Goal: Task Accomplishment & Management: Manage account settings

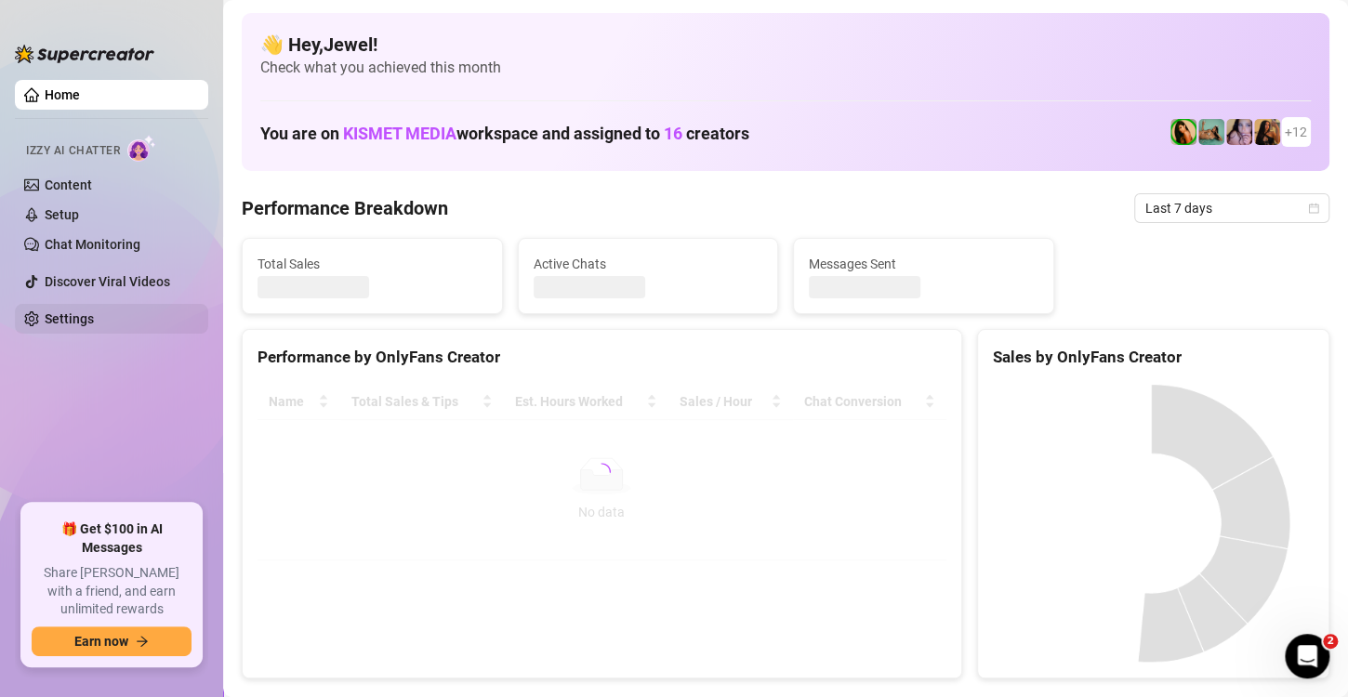
click at [89, 311] on link "Settings" at bounding box center [69, 318] width 49 height 15
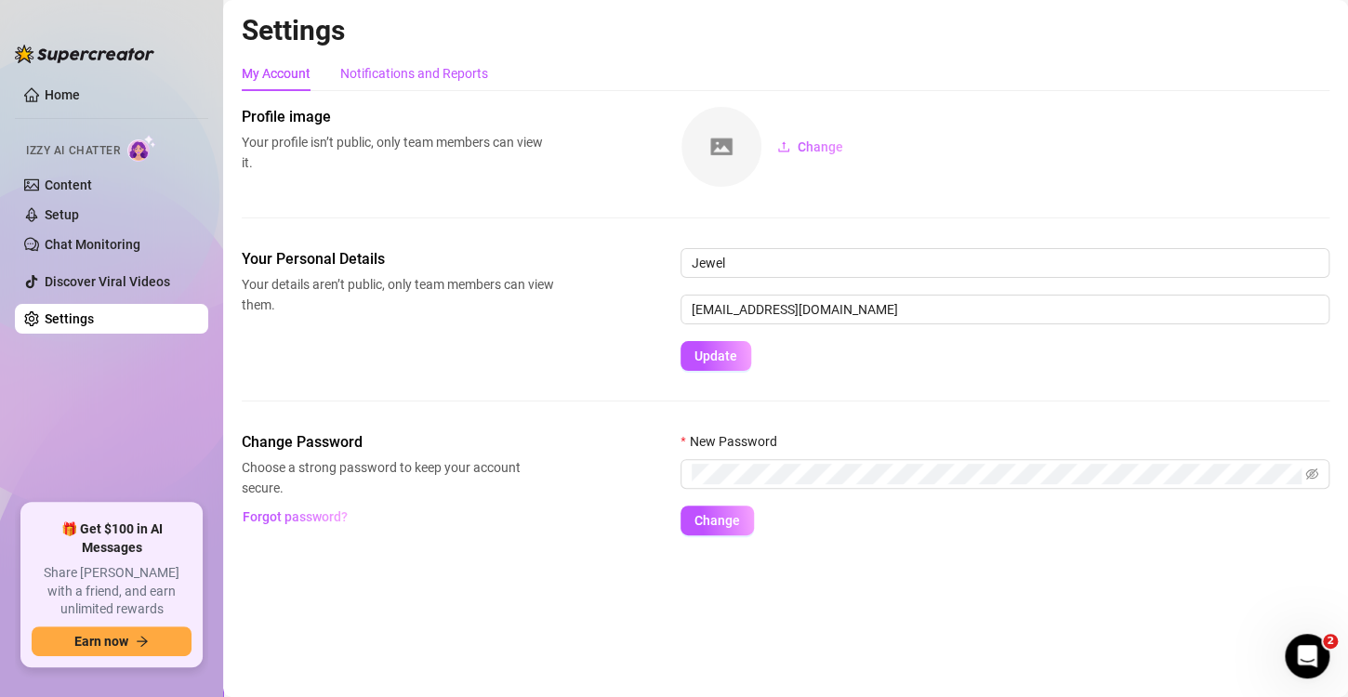
click at [471, 75] on div "Notifications and Reports" at bounding box center [414, 73] width 148 height 20
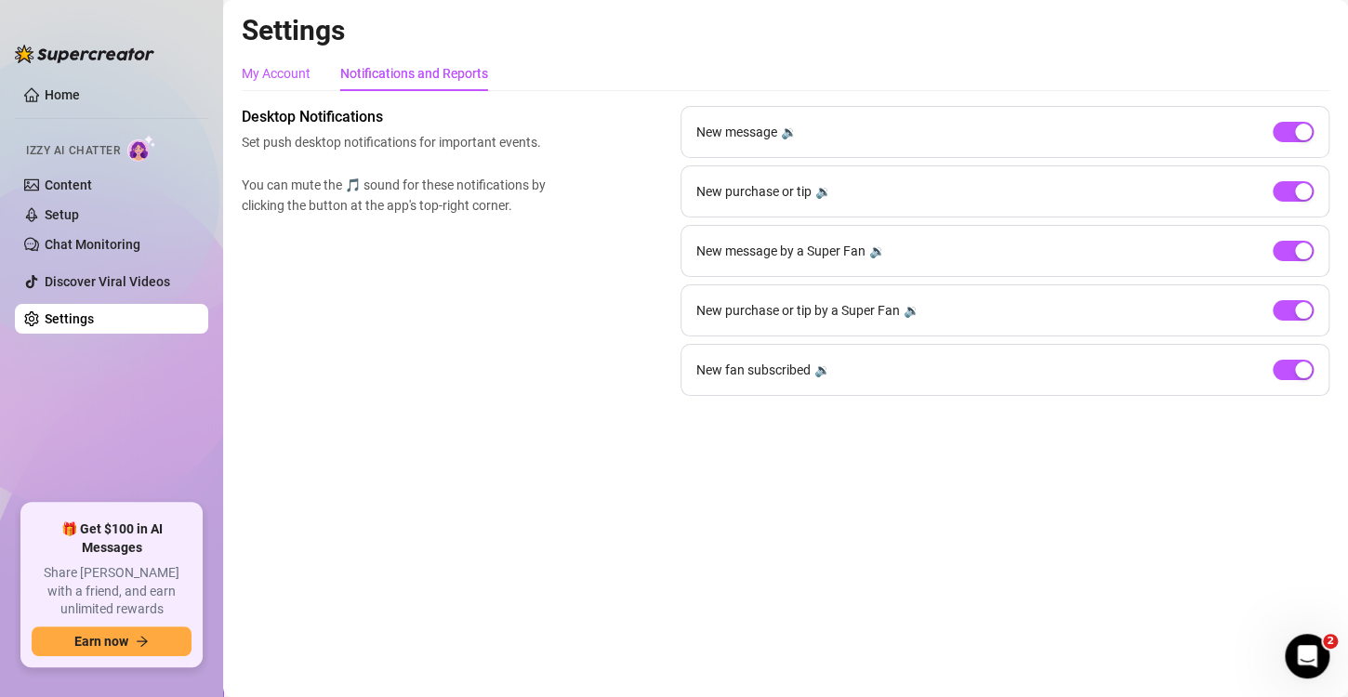
click at [285, 78] on div "My Account" at bounding box center [276, 73] width 69 height 20
